Goal: Task Accomplishment & Management: Complete application form

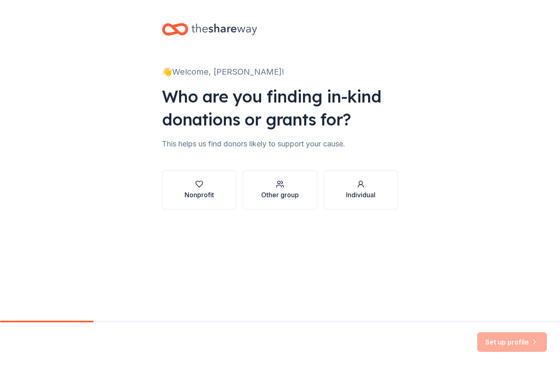
click at [195, 193] on div "Nonprofit" at bounding box center [200, 195] width 30 height 10
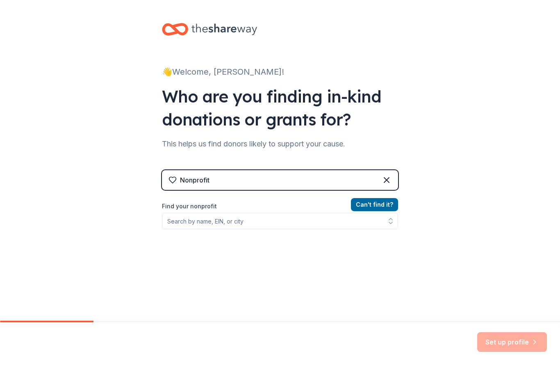
click at [238, 188] on div "Nonprofit" at bounding box center [280, 180] width 236 height 20
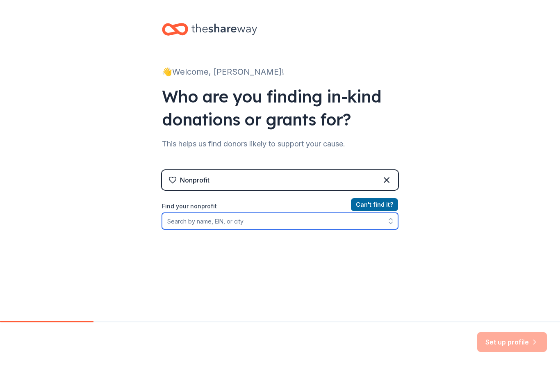
click at [201, 215] on input "Find your nonprofit" at bounding box center [280, 221] width 236 height 16
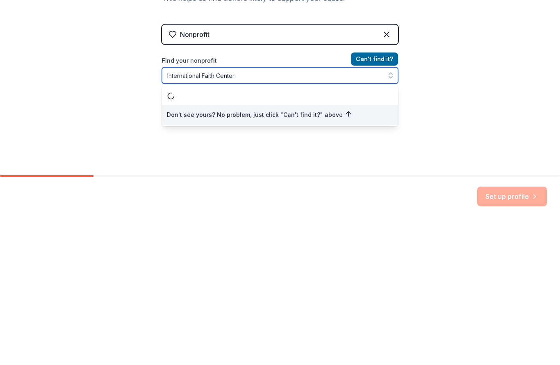
type input "International Faith Center"
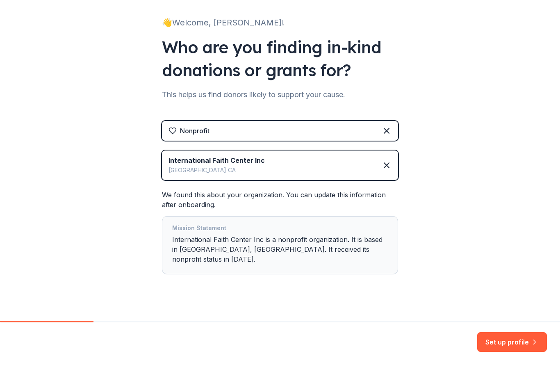
scroll to position [49, 0]
click at [526, 348] on button "Set up profile" at bounding box center [513, 342] width 70 height 20
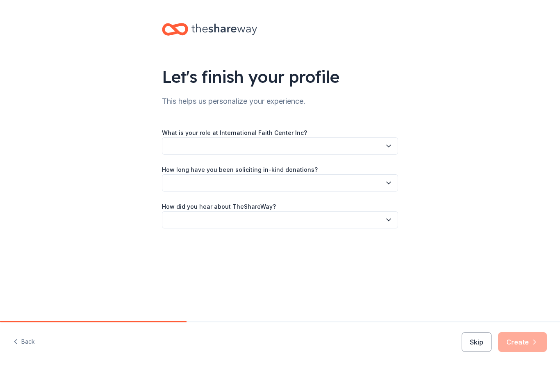
click at [249, 151] on button "button" at bounding box center [280, 145] width 236 height 17
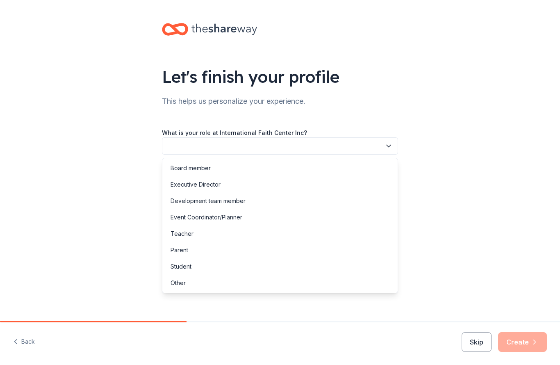
click at [213, 169] on div "Board member" at bounding box center [280, 168] width 232 height 16
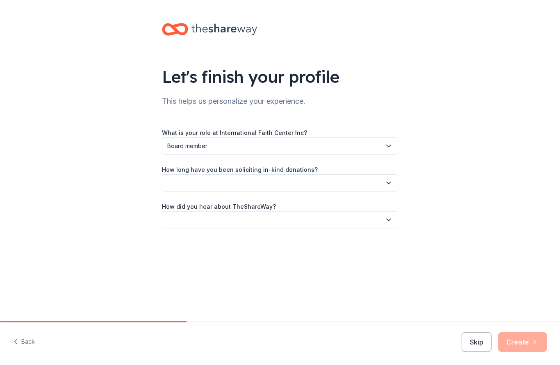
click at [219, 146] on span "Board member" at bounding box center [274, 146] width 214 height 10
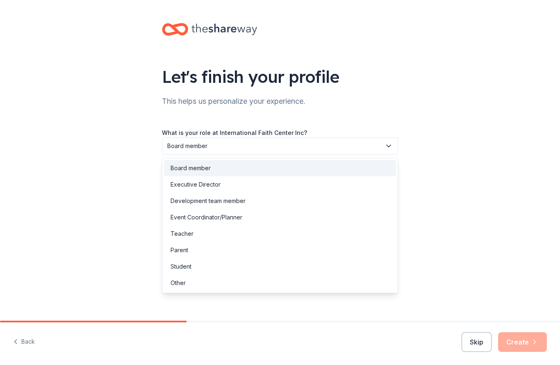
click at [220, 145] on span "Board member" at bounding box center [274, 146] width 214 height 10
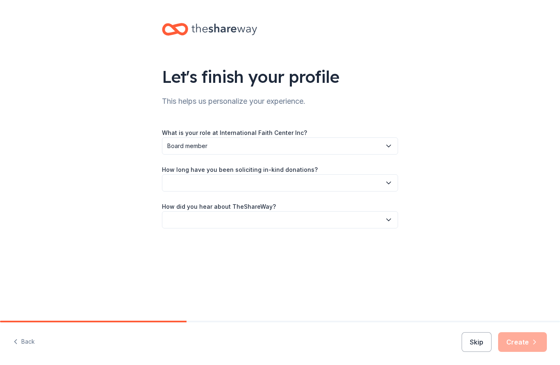
click at [392, 183] on icon "button" at bounding box center [389, 183] width 8 height 8
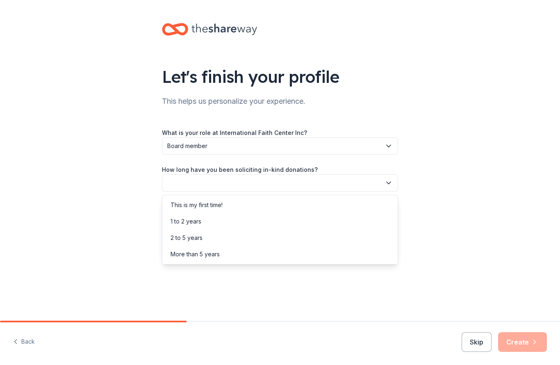
click at [233, 210] on div "This is my first time!" at bounding box center [280, 205] width 232 height 16
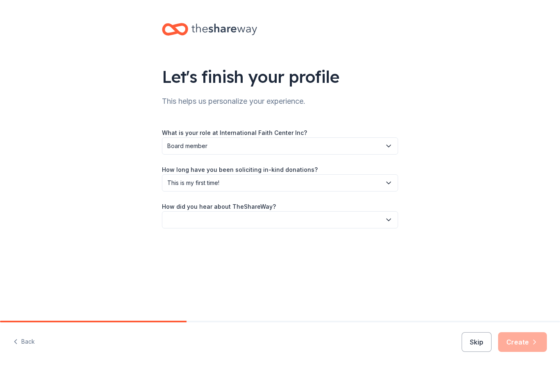
click at [394, 215] on button "button" at bounding box center [280, 219] width 236 height 17
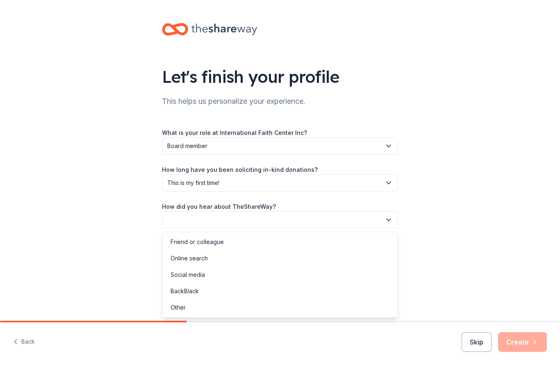
click at [208, 259] on div "Online search" at bounding box center [280, 258] width 232 height 16
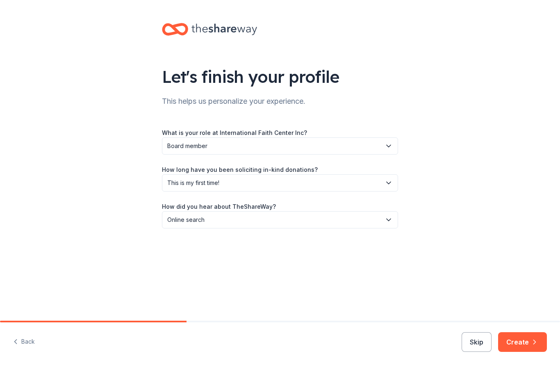
click at [526, 343] on button "Create" at bounding box center [523, 342] width 49 height 20
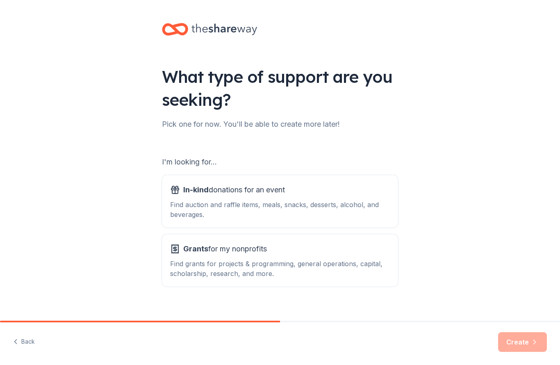
click at [292, 276] on div "Find grants for projects & programming, general operations, capital, scholarshi…" at bounding box center [280, 269] width 220 height 20
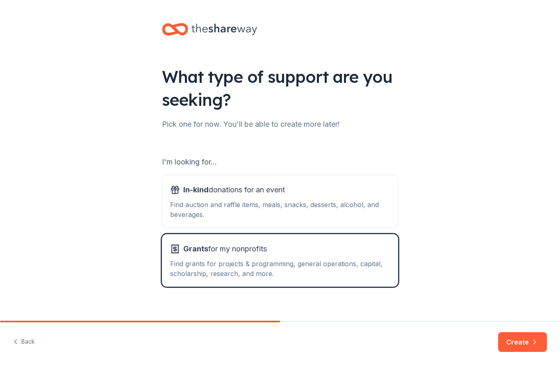
click at [529, 342] on button "Create" at bounding box center [523, 342] width 49 height 20
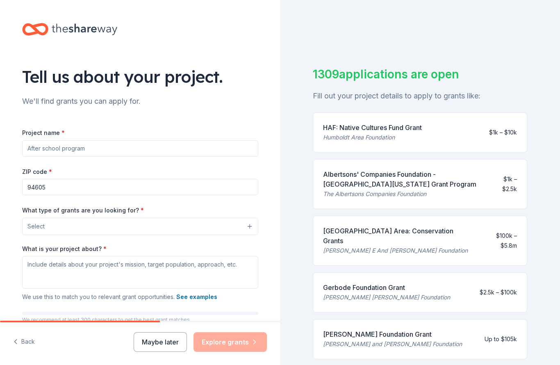
click at [82, 143] on input "Project name *" at bounding box center [140, 148] width 236 height 16
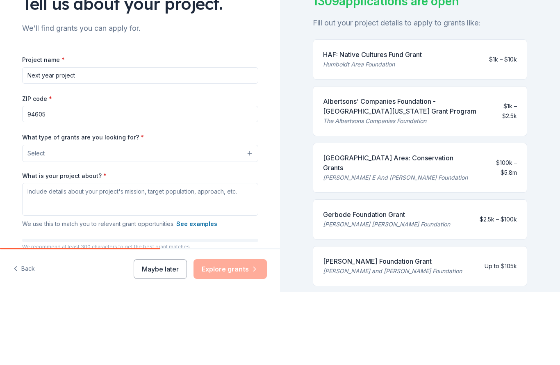
click at [96, 140] on input "Next year project" at bounding box center [140, 148] width 236 height 16
type input "N"
type input "Back stairs project"
click at [225, 132] on div "Project name * Back stairs project ZIP code * 94605 What type of grants are you…" at bounding box center [140, 240] width 236 height 225
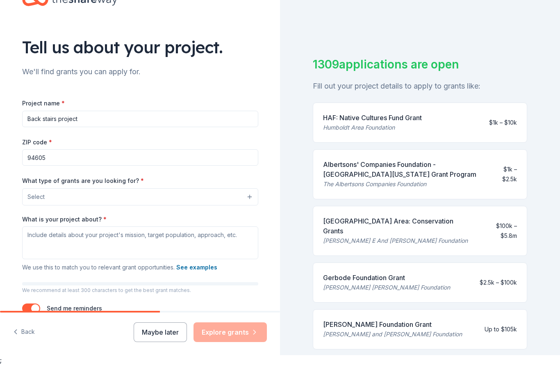
scroll to position [23, 0]
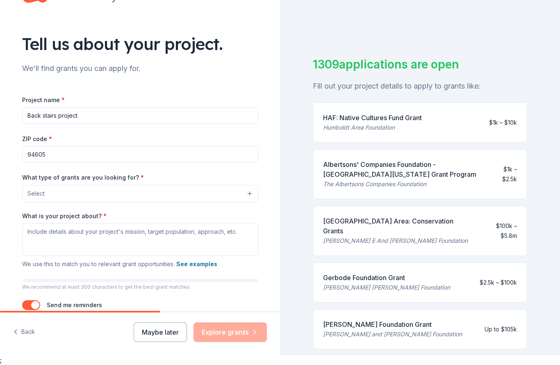
click at [257, 197] on button "Select" at bounding box center [140, 193] width 236 height 17
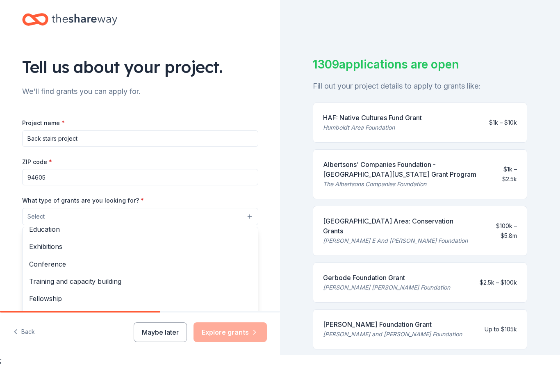
scroll to position [0, 0]
click at [124, 238] on div "Exhibitions" at bounding box center [141, 246] width 236 height 17
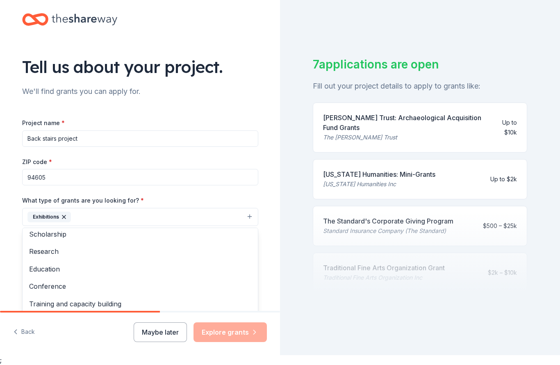
scroll to position [53, 0]
click at [109, 208] on button "Exhibitions" at bounding box center [140, 217] width 236 height 18
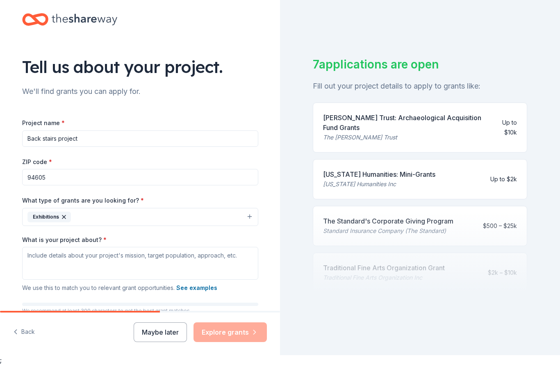
click at [62, 213] on div "Exhibitions" at bounding box center [48, 217] width 43 height 11
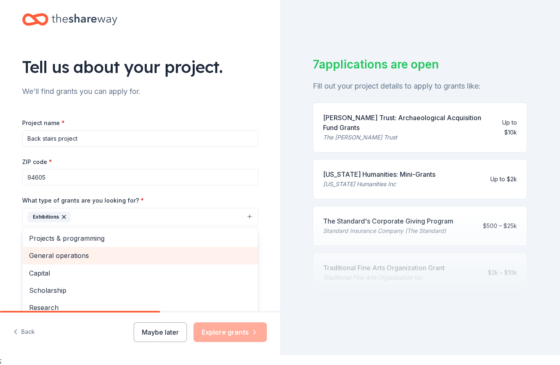
click at [81, 253] on span "General operations" at bounding box center [140, 255] width 222 height 11
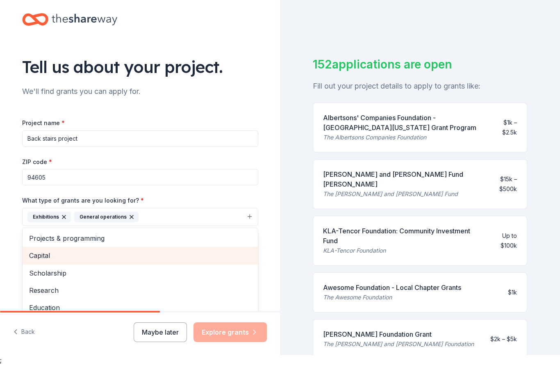
click at [66, 217] on icon "button" at bounding box center [64, 217] width 7 height 7
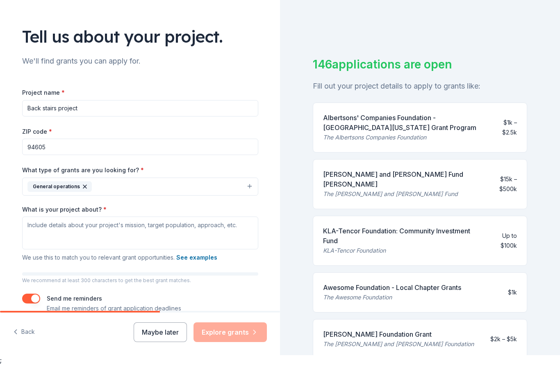
scroll to position [32, 0]
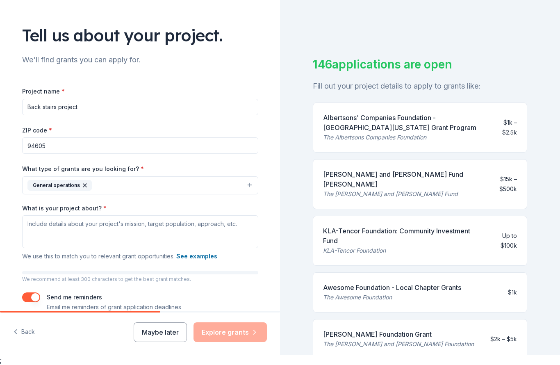
click at [249, 185] on button "General operations" at bounding box center [140, 185] width 236 height 18
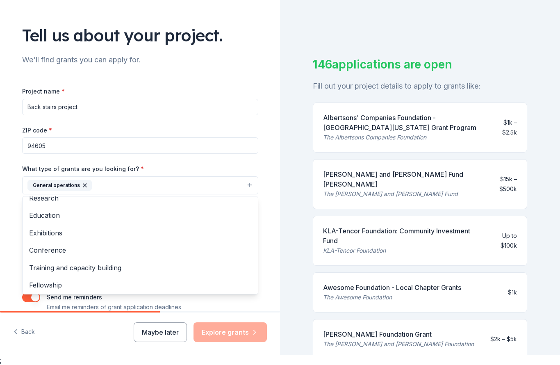
scroll to position [63, 0]
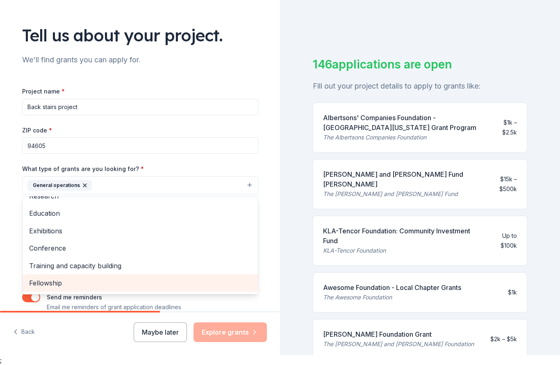
click at [53, 285] on span "Fellowship" at bounding box center [140, 283] width 222 height 11
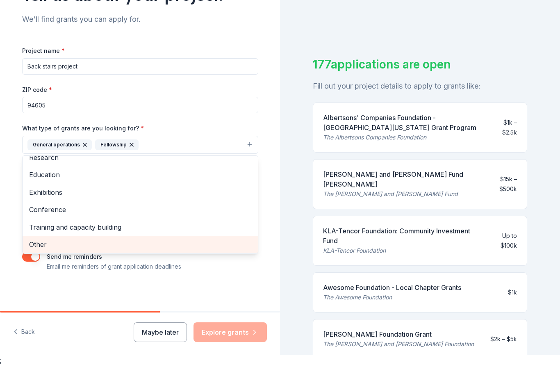
scroll to position [73, 0]
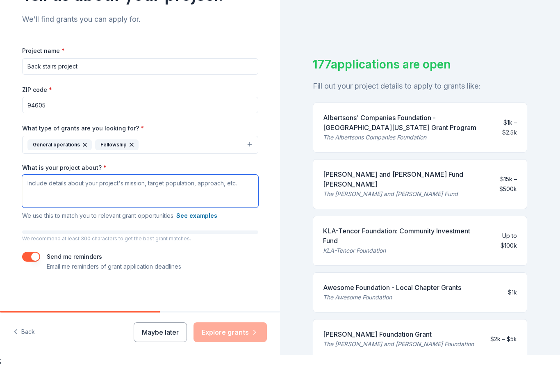
click at [89, 181] on textarea "What is your project about? *" at bounding box center [140, 191] width 236 height 33
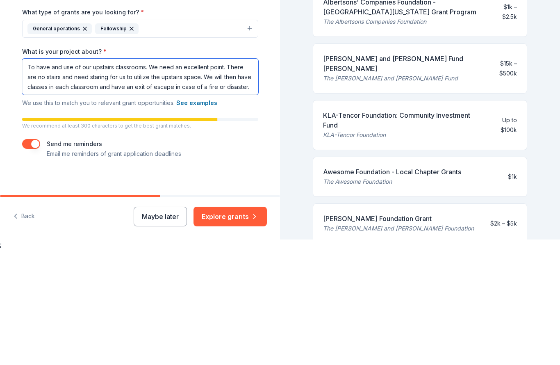
type textarea "To have and use of our upstairs classrooms. We need an excellent point. There a…"
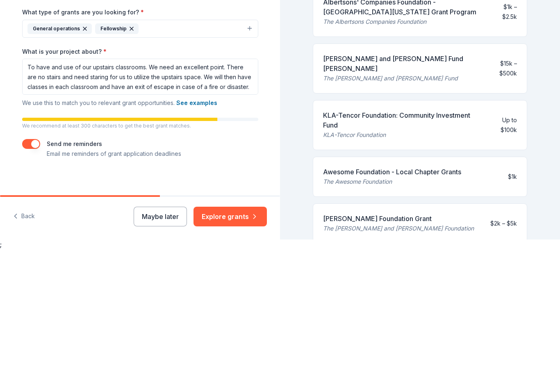
click at [271, 121] on div "Tell us about your project. We'll find grants you can apply for. Project name *…" at bounding box center [140, 116] width 263 height 396
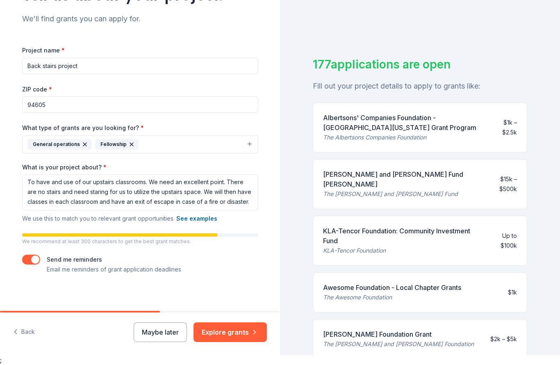
scroll to position [1, 0]
click at [169, 328] on button "Maybe later" at bounding box center [160, 332] width 53 height 20
click at [171, 336] on button "Maybe later" at bounding box center [160, 332] width 53 height 20
click at [167, 327] on button "Maybe later" at bounding box center [160, 332] width 53 height 20
click at [177, 329] on div "Maybe later Explore grants" at bounding box center [200, 332] width 133 height 20
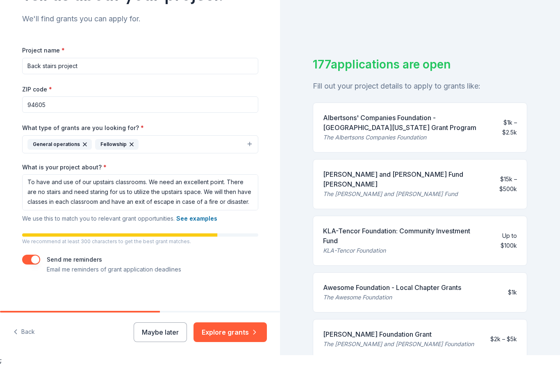
click at [238, 334] on button "Explore grants" at bounding box center [230, 332] width 73 height 20
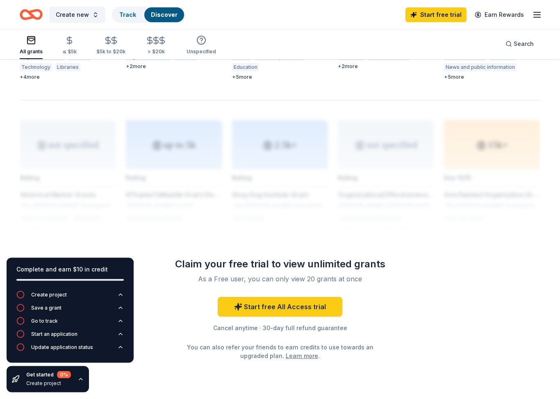
scroll to position [595, 0]
click at [298, 297] on link "Start free All Access trial" at bounding box center [280, 307] width 125 height 20
click at [290, 297] on link "Start free All Access trial" at bounding box center [280, 307] width 125 height 20
click at [280, 297] on link "Start free All Access trial" at bounding box center [280, 307] width 125 height 20
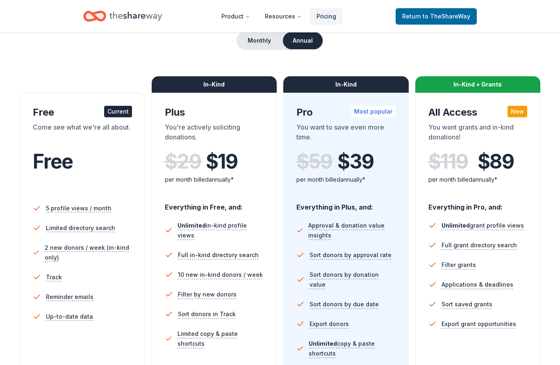
scroll to position [81, 0]
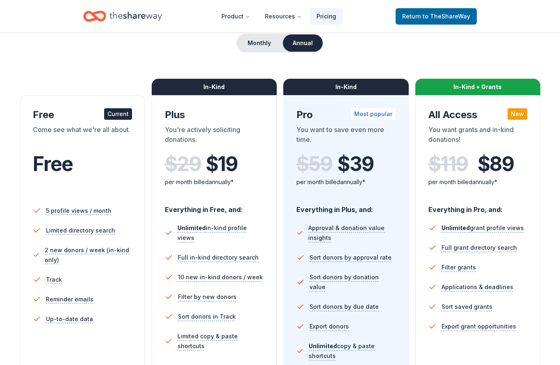
click at [128, 116] on div "Current" at bounding box center [118, 113] width 28 height 11
click at [121, 106] on div "Free Current Come see what we're all about. Free 5 profile views / month Limite…" at bounding box center [83, 263] width 126 height 336
click at [130, 115] on div "Current" at bounding box center [118, 113] width 28 height 11
click at [68, 108] on div "Free Current Come see what we're all about. Free 5 profile views / month Limite…" at bounding box center [83, 263] width 126 height 336
click at [43, 121] on div "Free Current" at bounding box center [82, 114] width 99 height 13
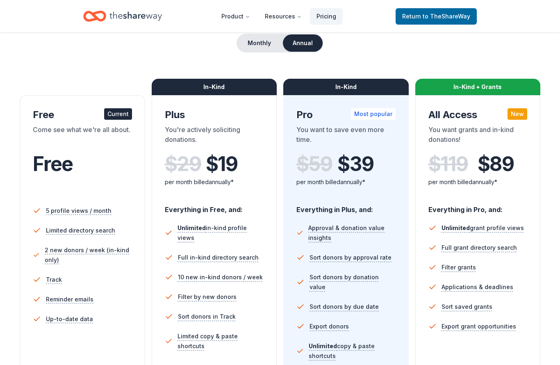
click at [118, 120] on div "Free Current" at bounding box center [82, 114] width 99 height 13
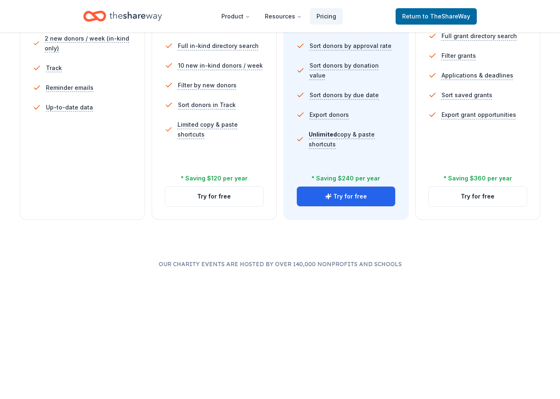
scroll to position [293, 0]
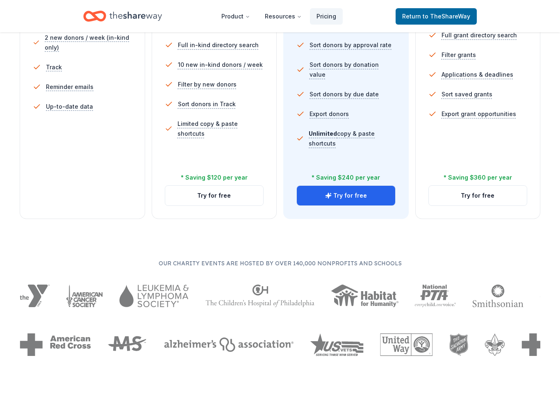
click at [361, 197] on button "Try for free" at bounding box center [346, 196] width 98 height 20
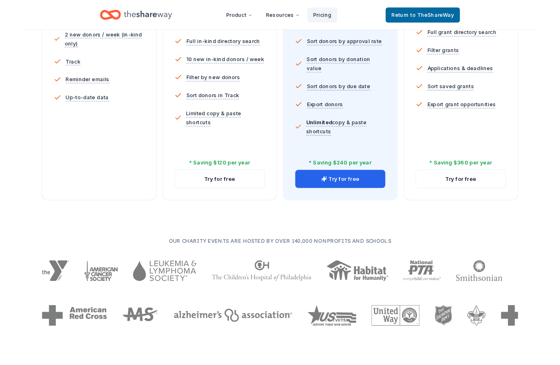
scroll to position [327, 0]
